Goal: Check status: Check status

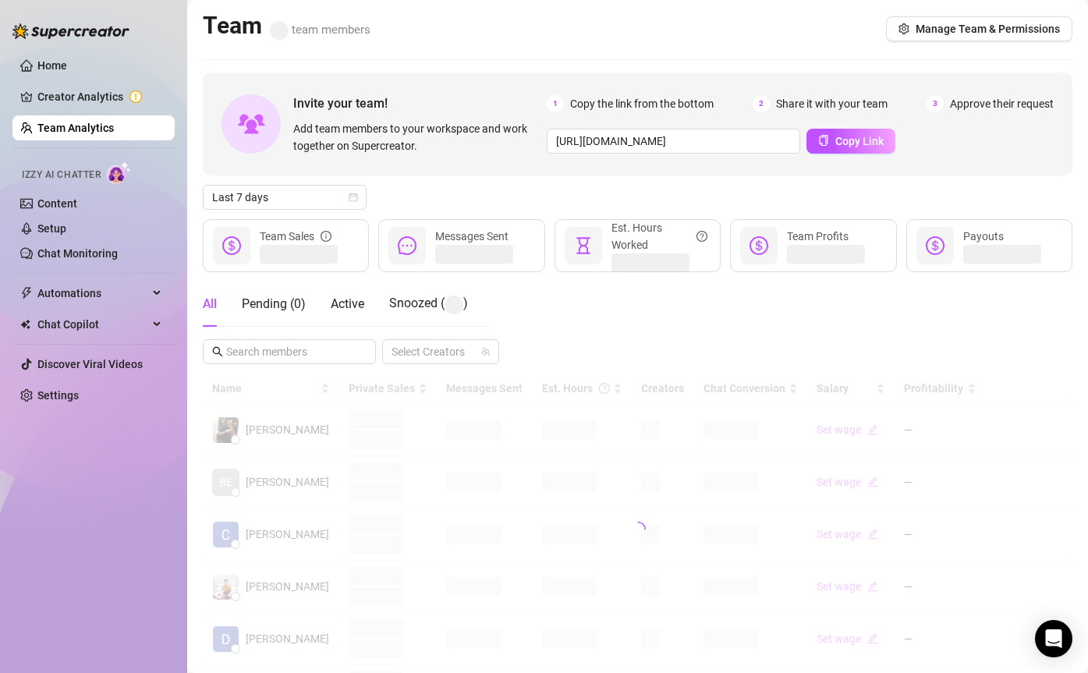
click at [299, 198] on span "Last 7 days" at bounding box center [284, 197] width 145 height 23
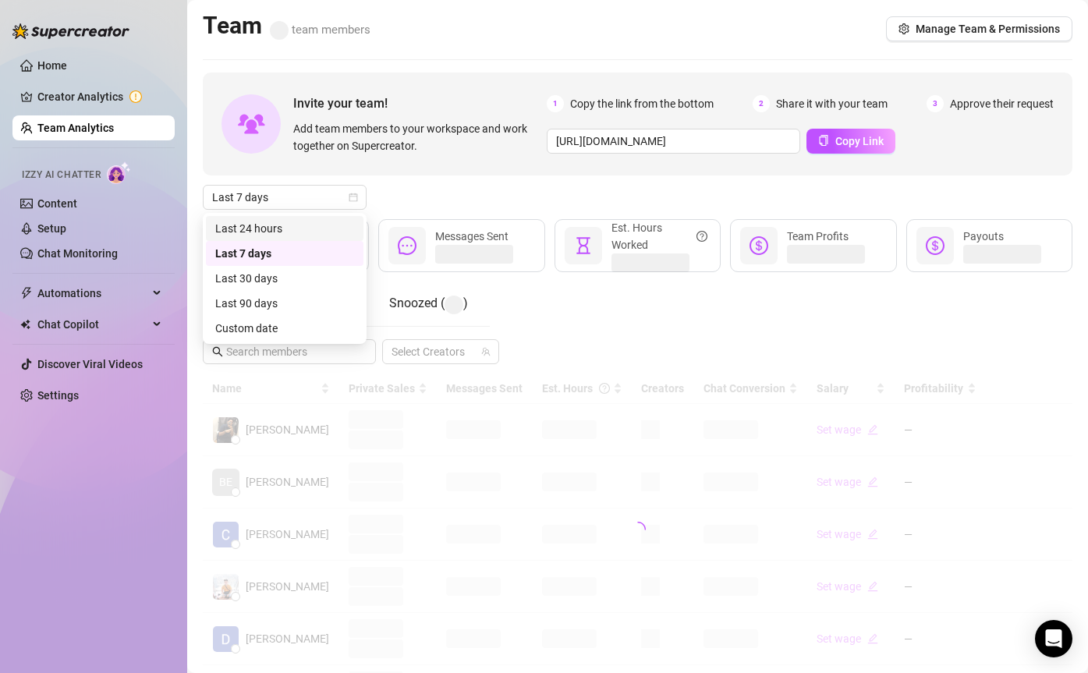
click at [477, 196] on div "Last 7 days" at bounding box center [637, 197] width 869 height 25
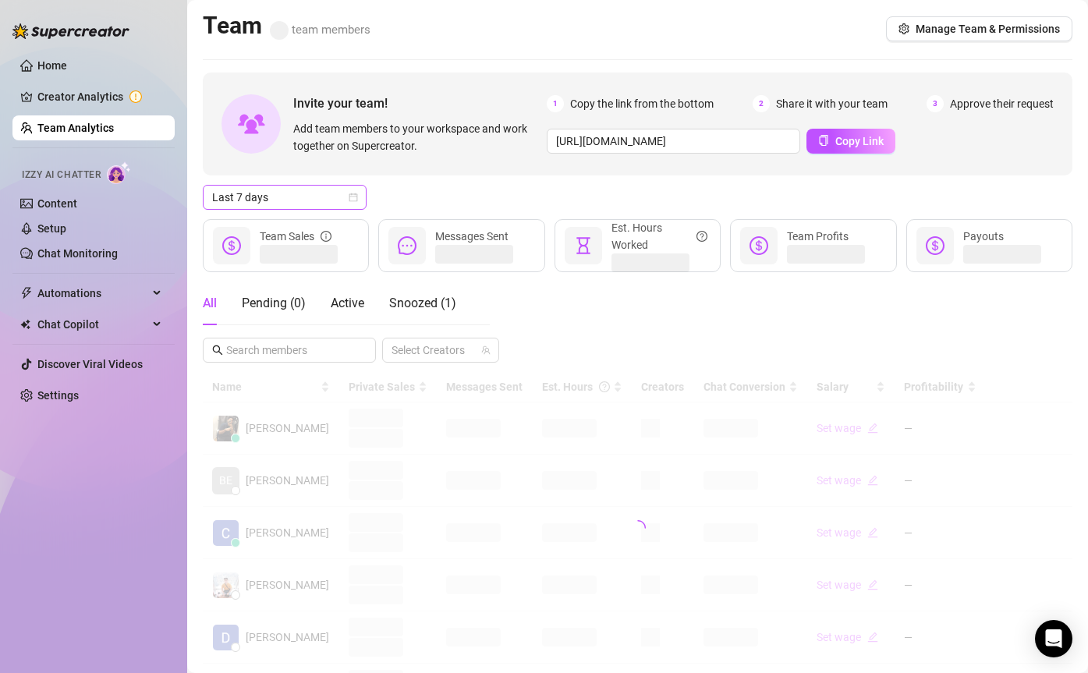
click at [317, 203] on span "Last 7 days" at bounding box center [284, 197] width 145 height 23
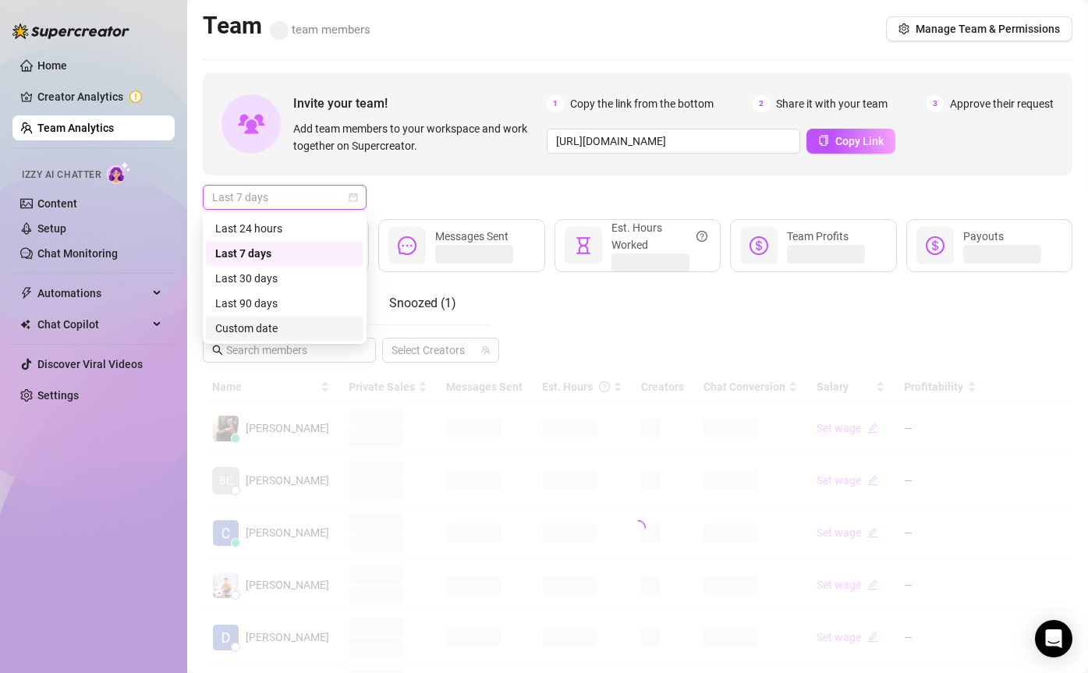
click at [276, 325] on div "Custom date" at bounding box center [284, 328] width 139 height 17
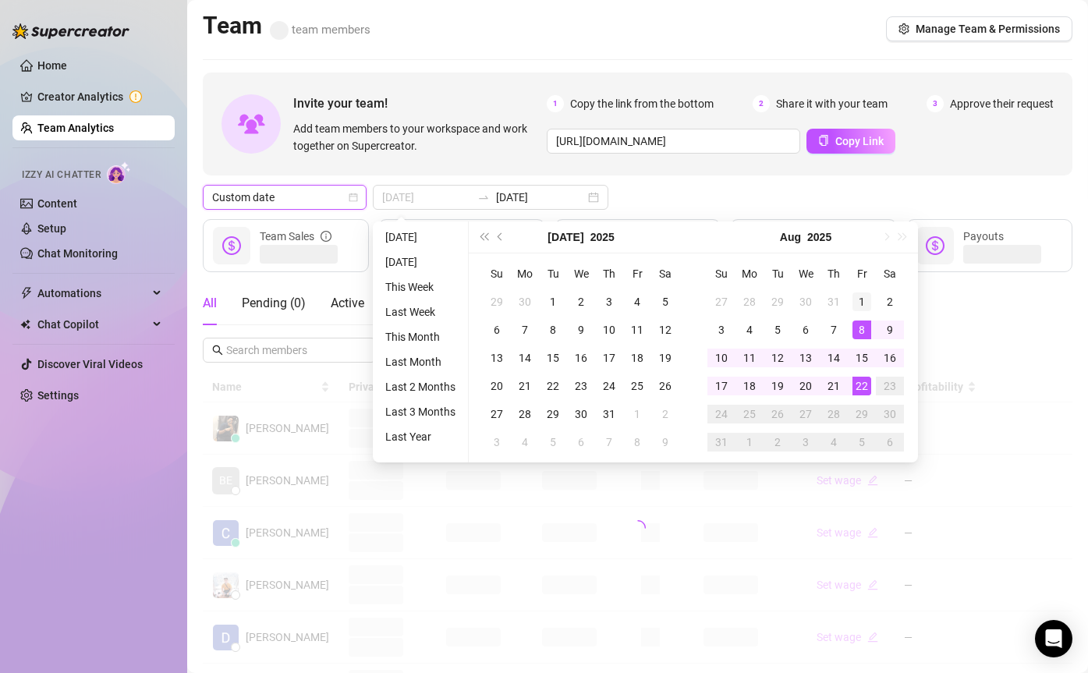
type input "[DATE]"
click at [859, 299] on div "1" at bounding box center [861, 301] width 19 height 19
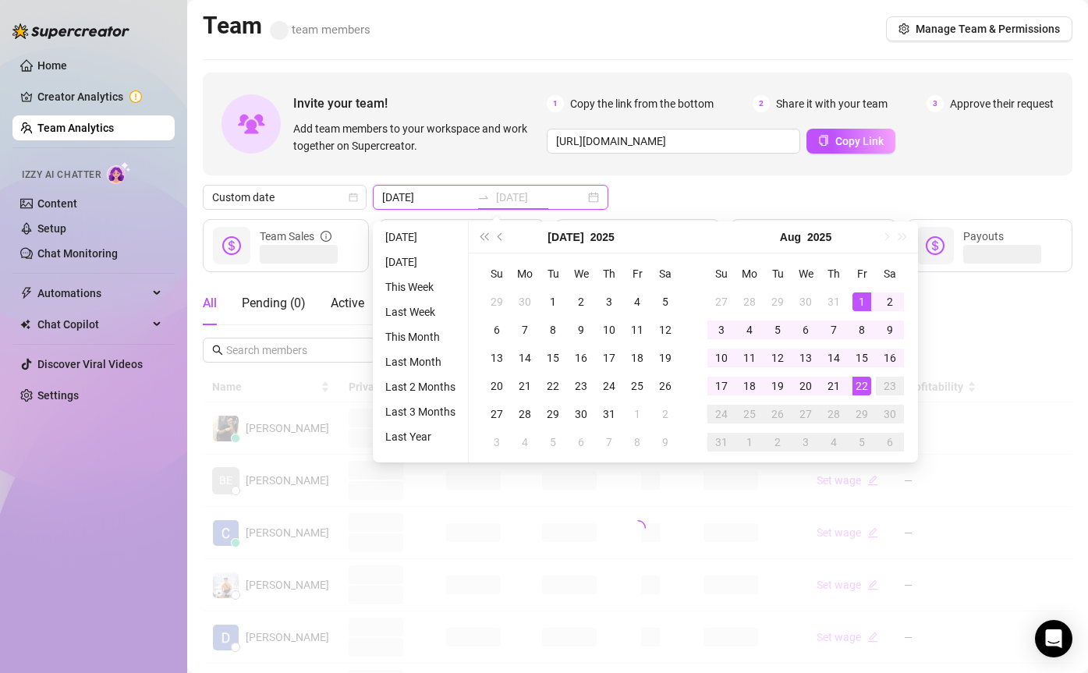
type input "[DATE]"
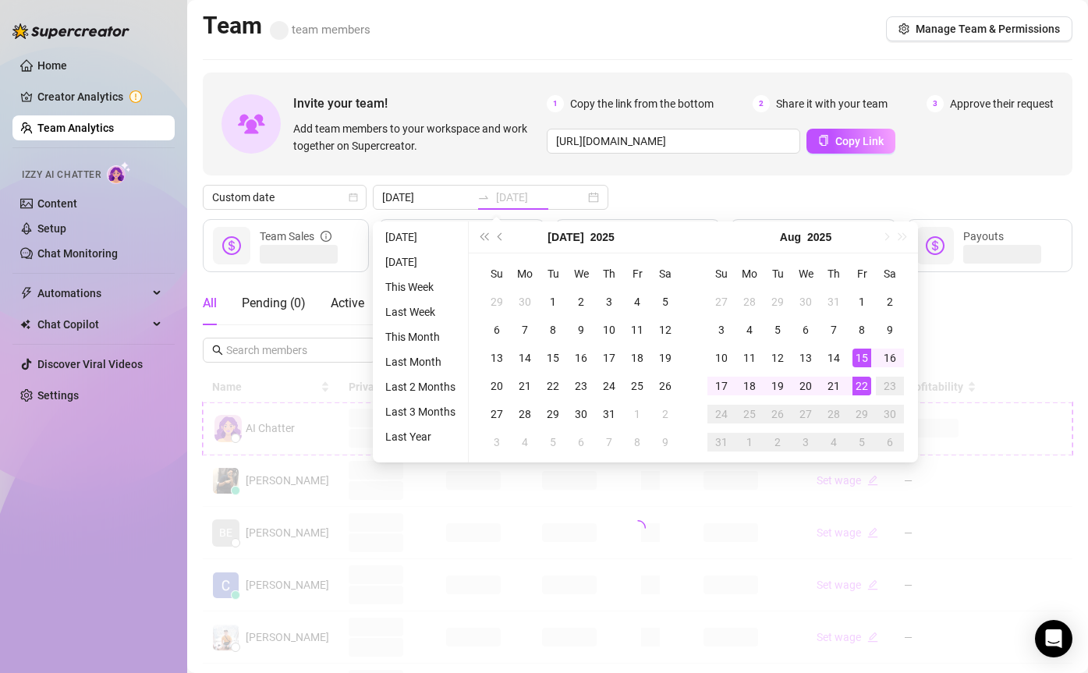
click at [862, 384] on div "22" at bounding box center [861, 386] width 19 height 19
click at [862, 384] on div at bounding box center [637, 528] width 869 height 312
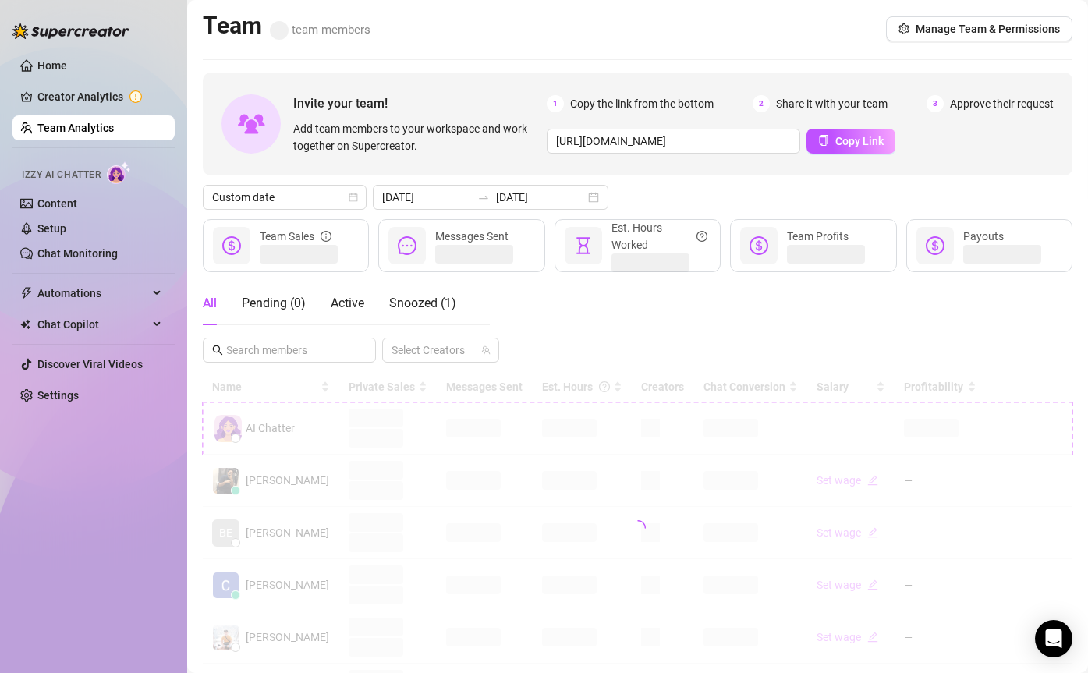
click at [862, 384] on div at bounding box center [637, 528] width 869 height 312
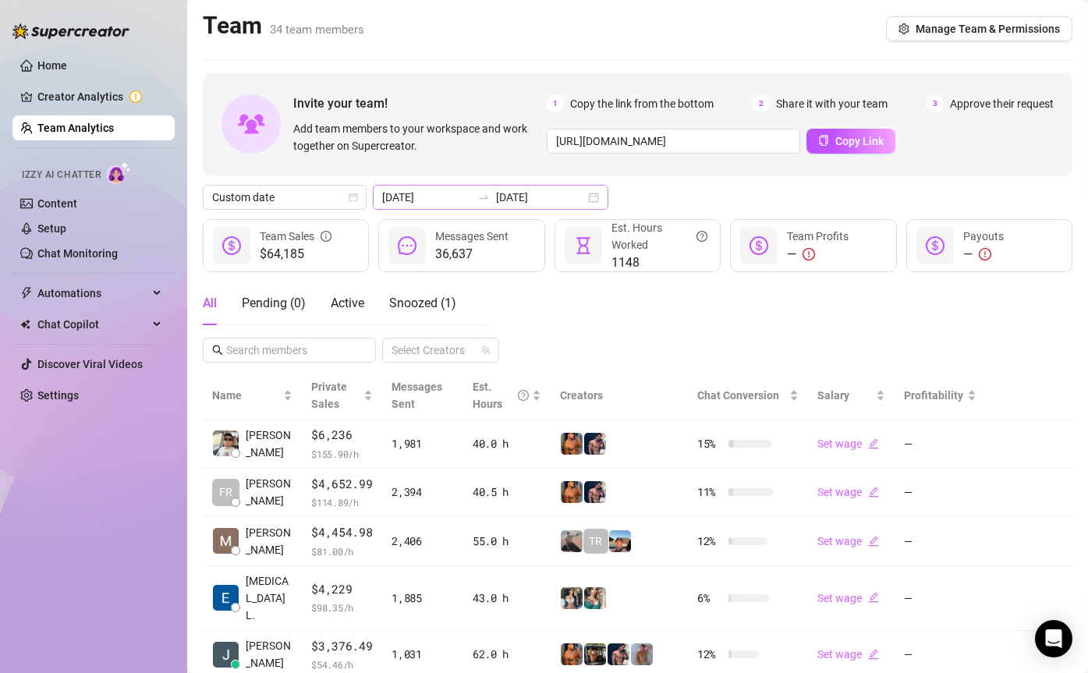
click at [477, 200] on icon "swap-right" at bounding box center [483, 197] width 12 height 12
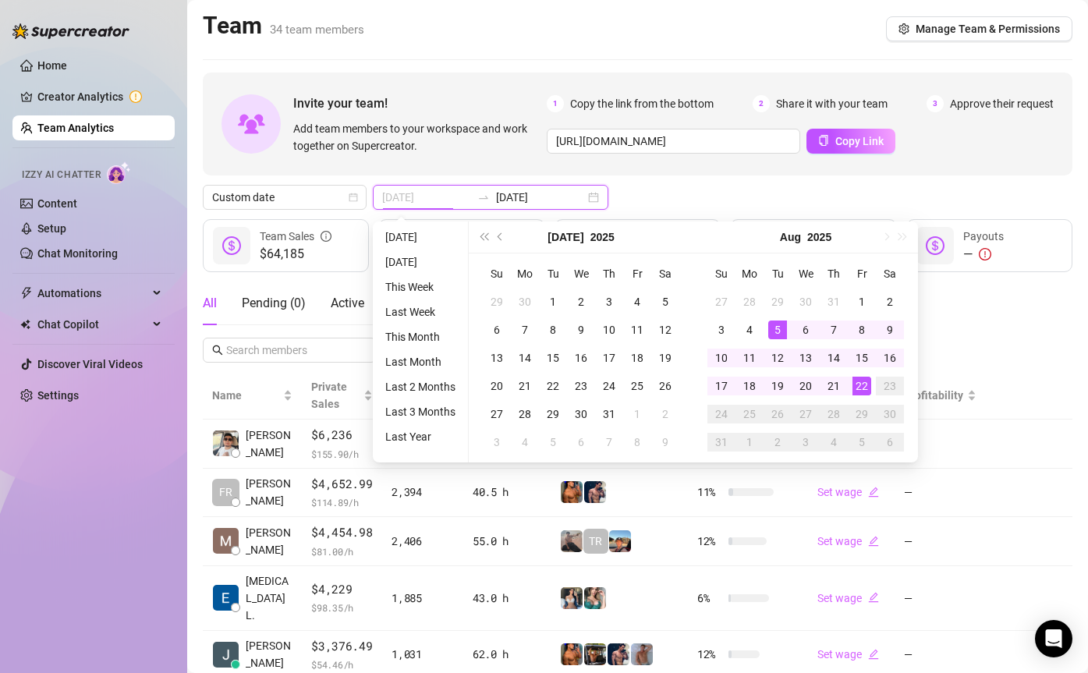
type input "[DATE]"
click at [859, 372] on td "22" at bounding box center [862, 386] width 28 height 28
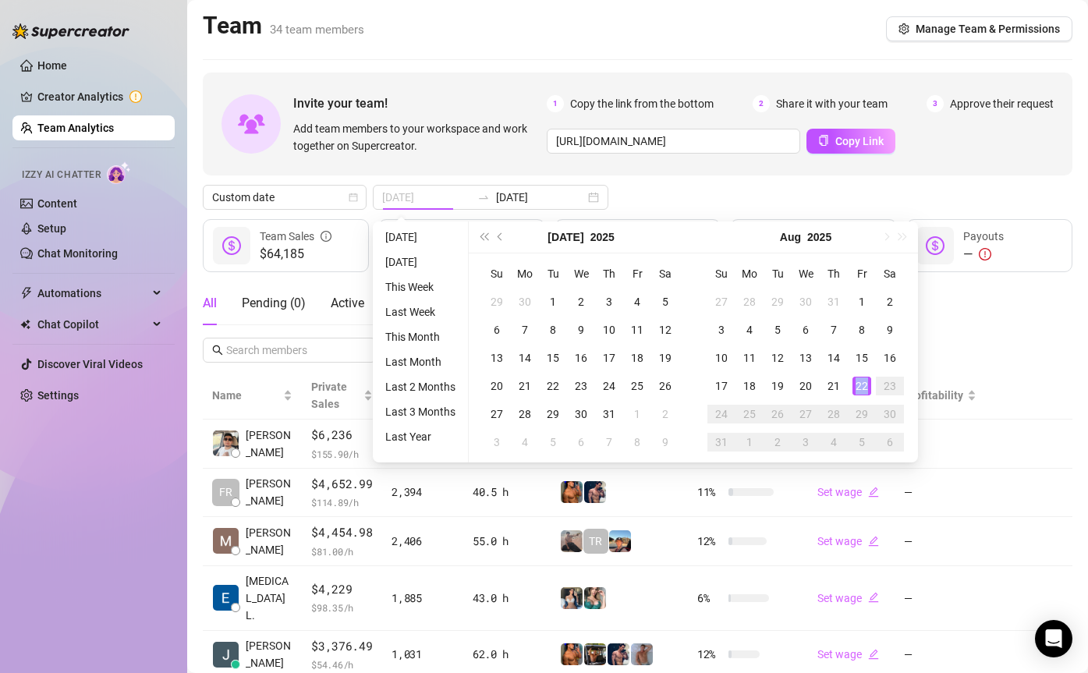
click at [859, 372] on td "22" at bounding box center [862, 386] width 28 height 28
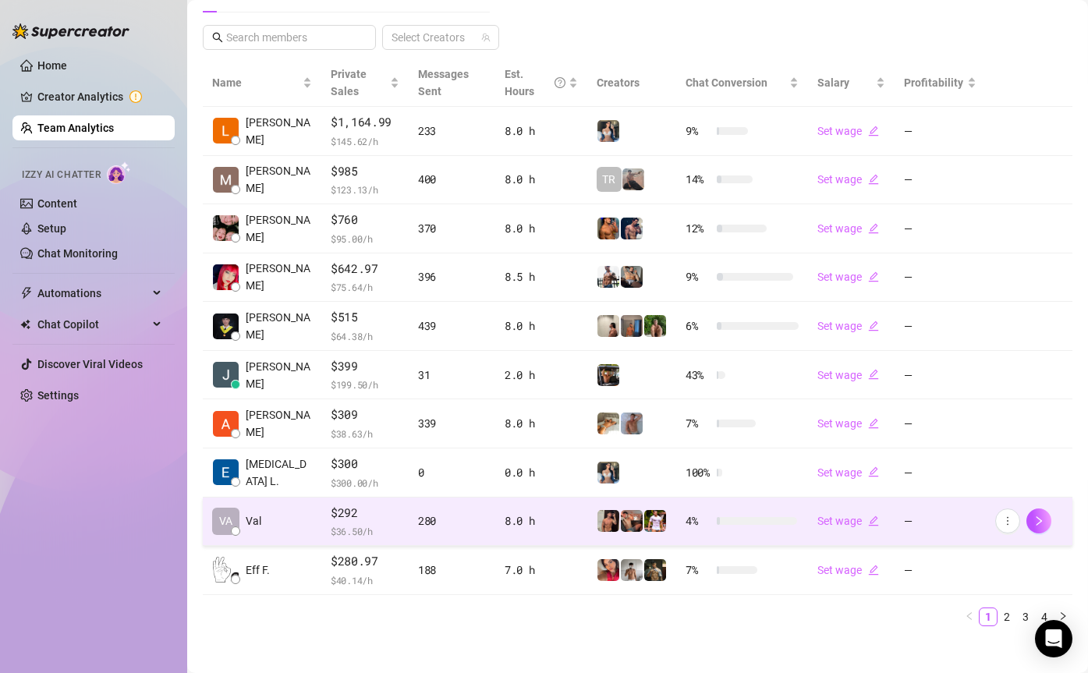
scroll to position [324, 0]
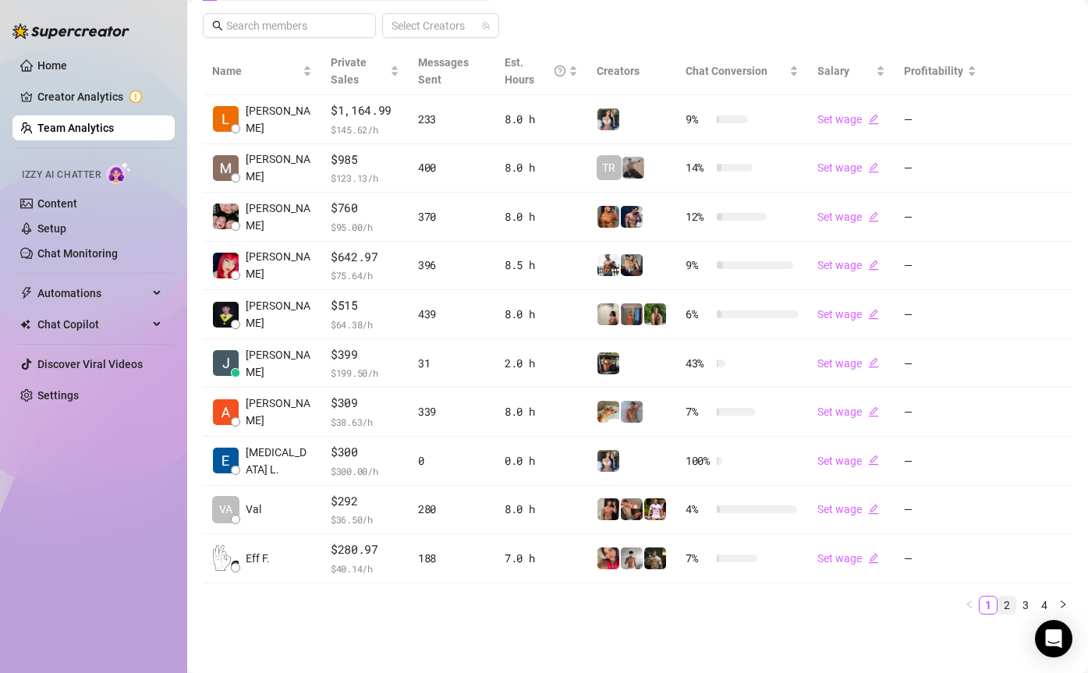
click at [1004, 607] on link "2" at bounding box center [1006, 604] width 17 height 17
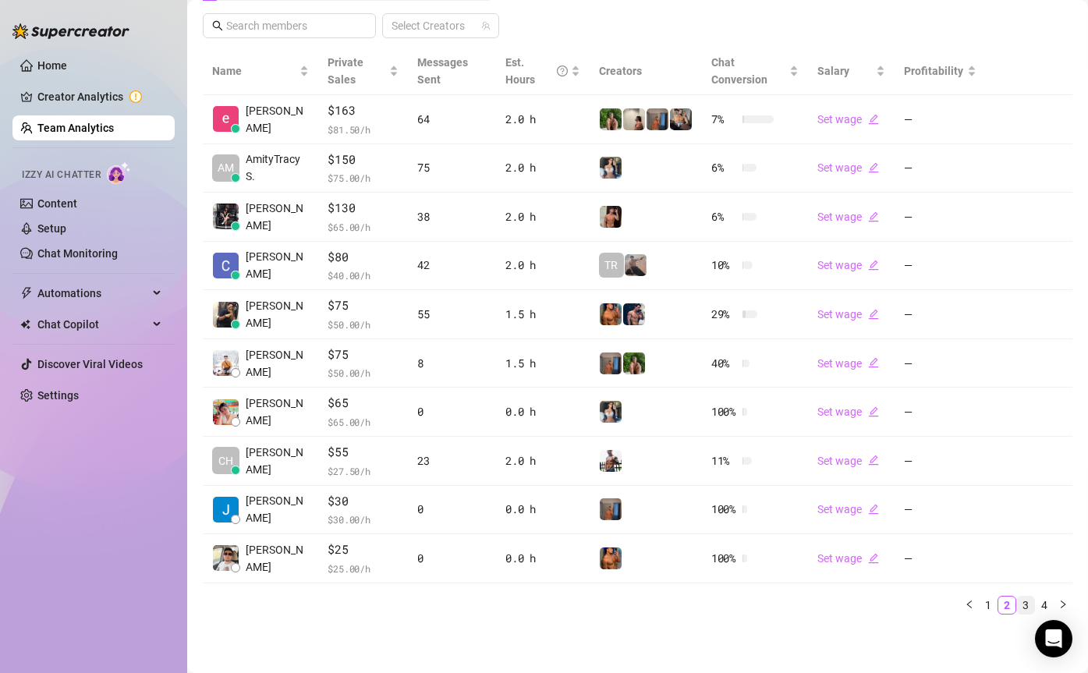
click at [1028, 609] on link "3" at bounding box center [1025, 604] width 17 height 17
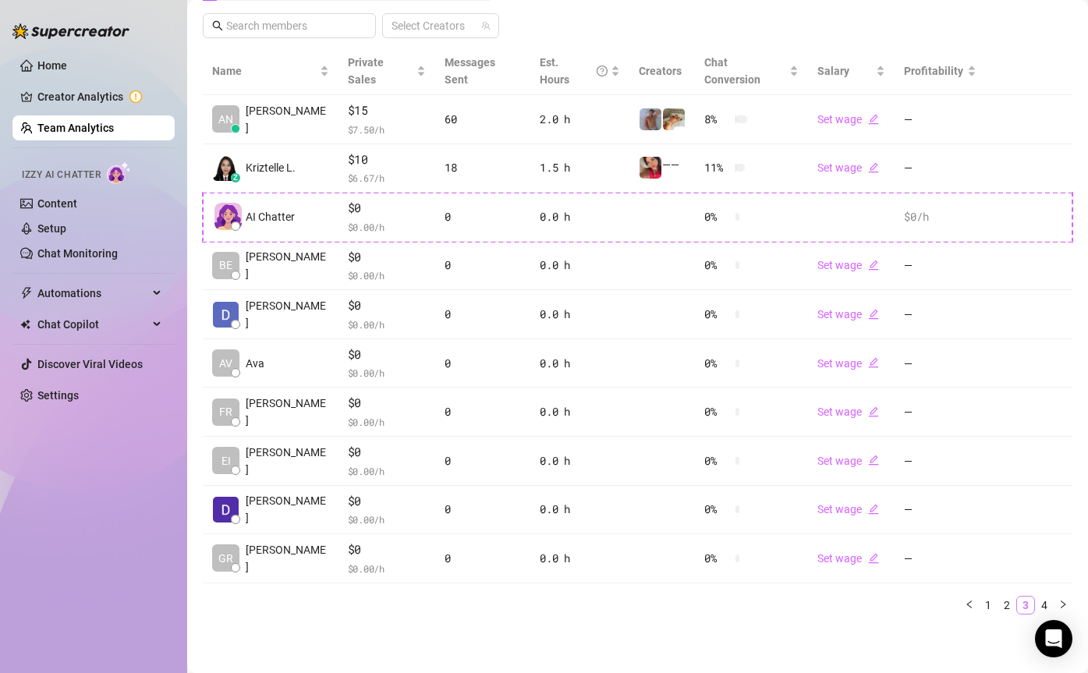
scroll to position [307, 0]
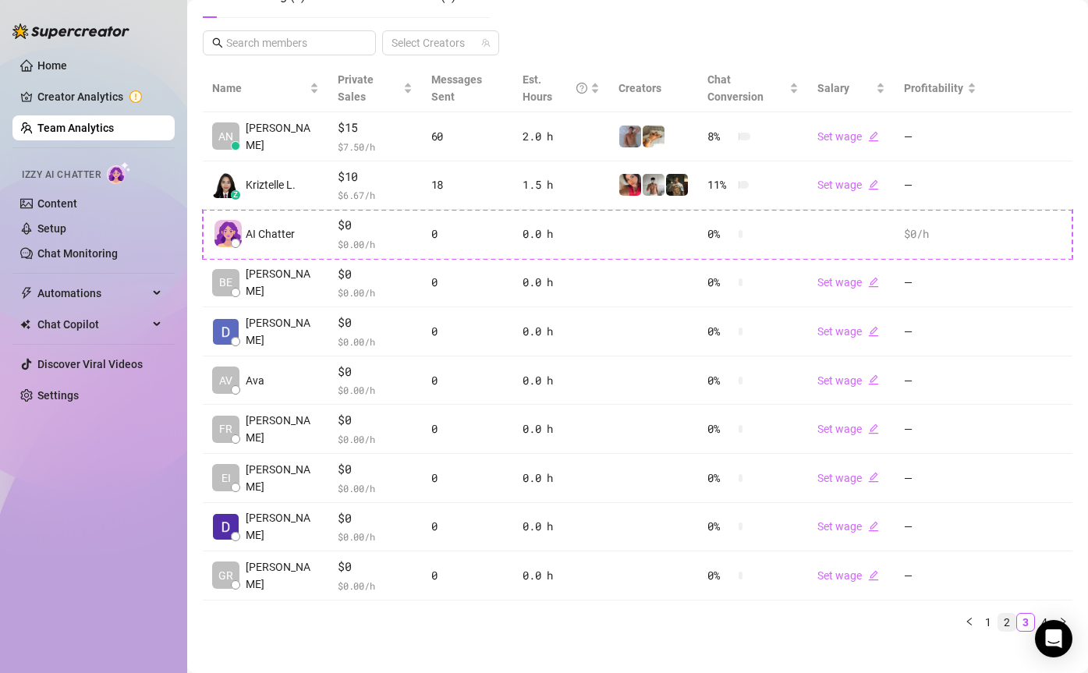
click at [1008, 614] on link "2" at bounding box center [1006, 622] width 17 height 17
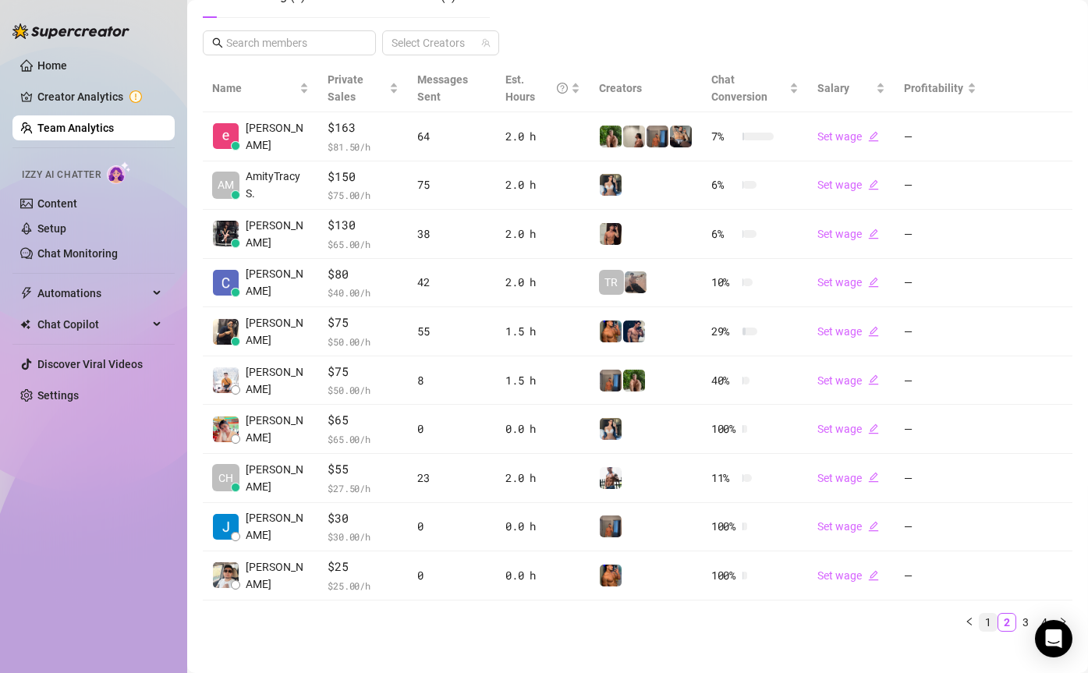
click at [987, 621] on link "1" at bounding box center [987, 622] width 17 height 17
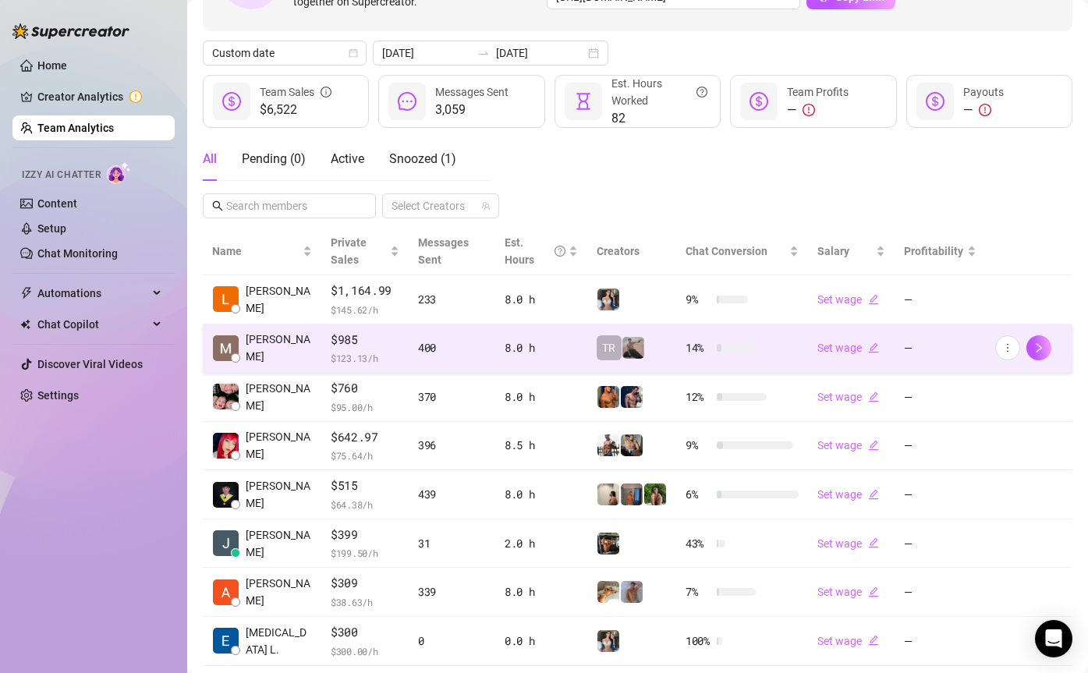
scroll to position [184, 0]
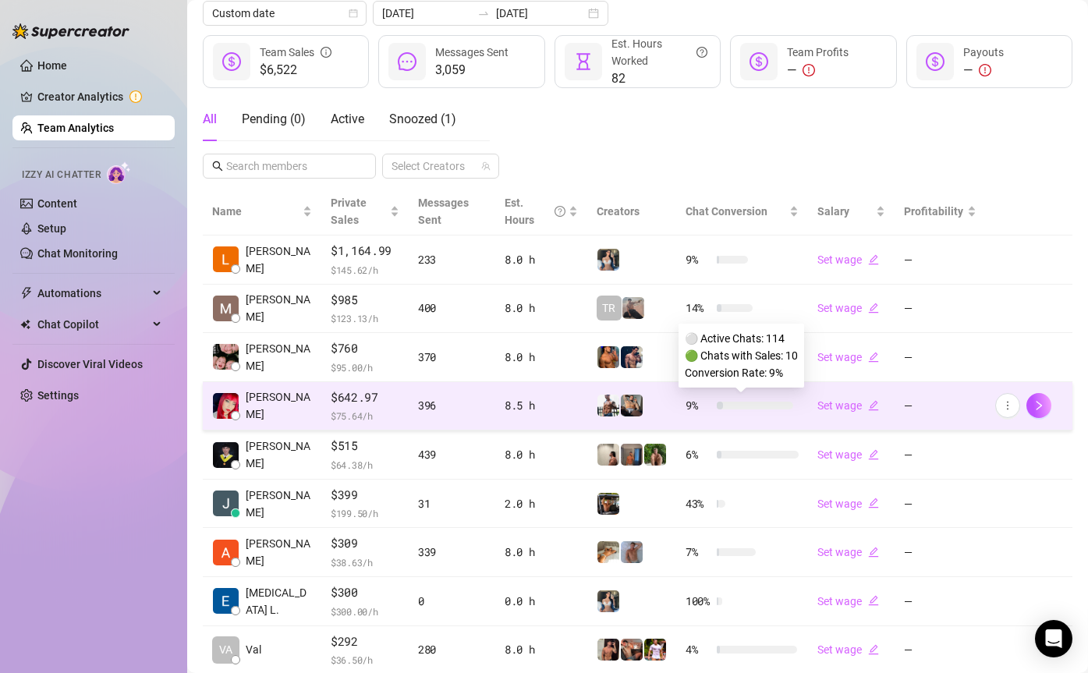
click at [692, 403] on span "9 %" at bounding box center [697, 405] width 25 height 17
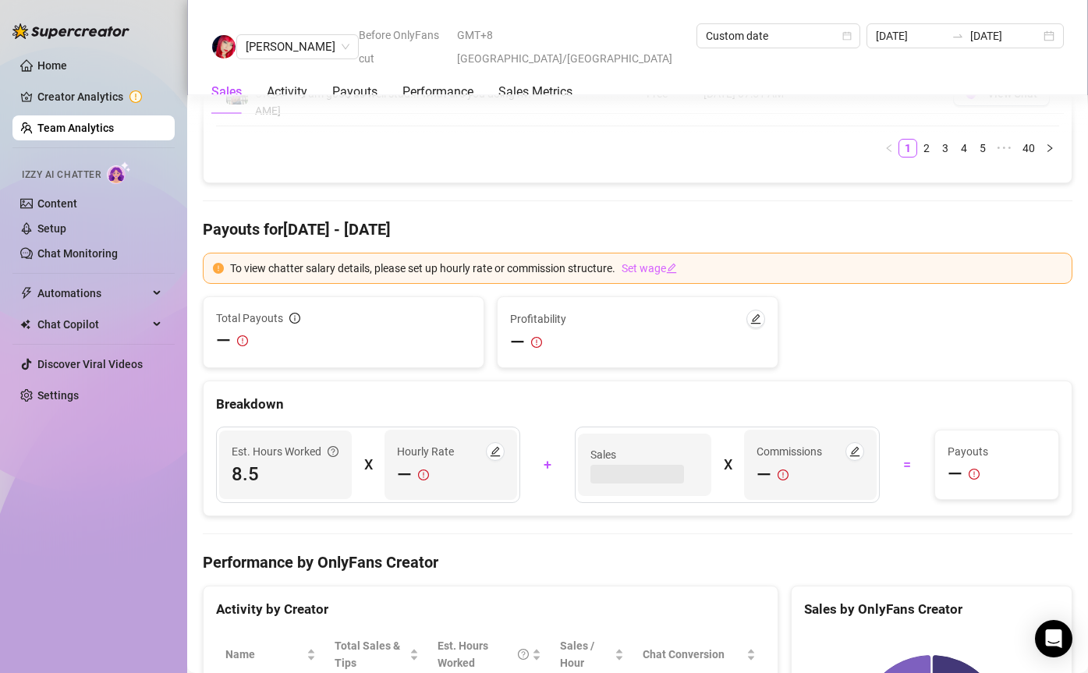
scroll to position [2288, 0]
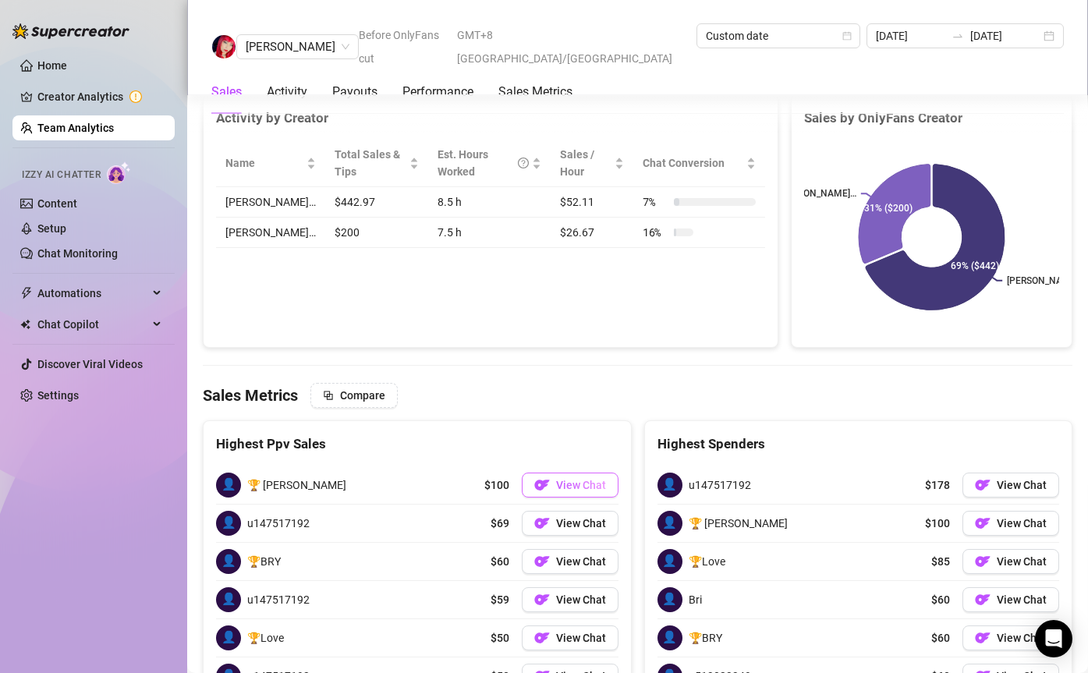
click at [586, 472] on button "View Chat" at bounding box center [570, 484] width 97 height 25
